Goal: Task Accomplishment & Management: Manage account settings

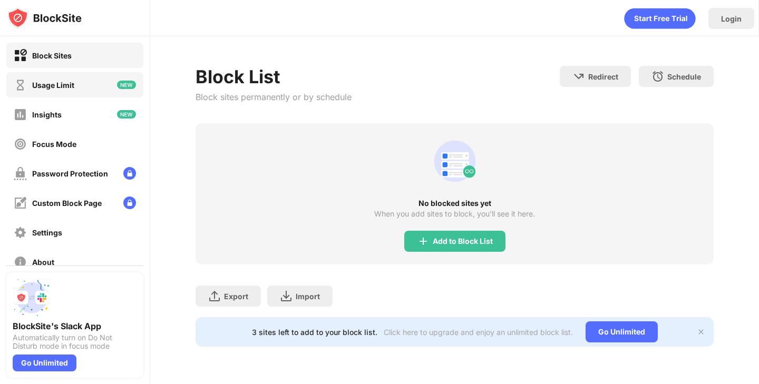
click at [80, 89] on div "Usage Limit" at bounding box center [74, 84] width 137 height 25
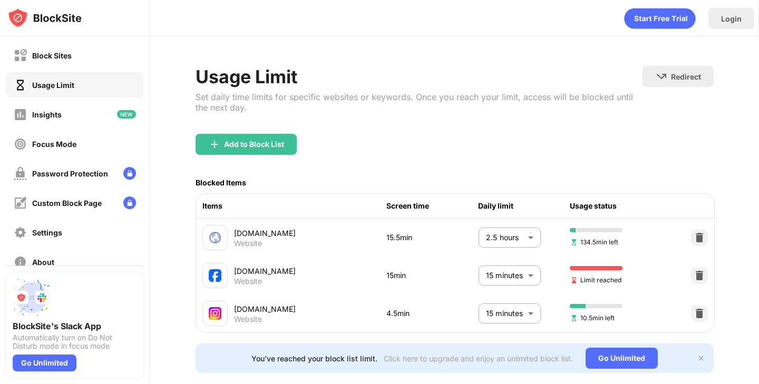
click at [521, 278] on body "Block Sites Usage Limit Insights Focus Mode Password Protection Custom Block Pa…" at bounding box center [379, 192] width 759 height 384
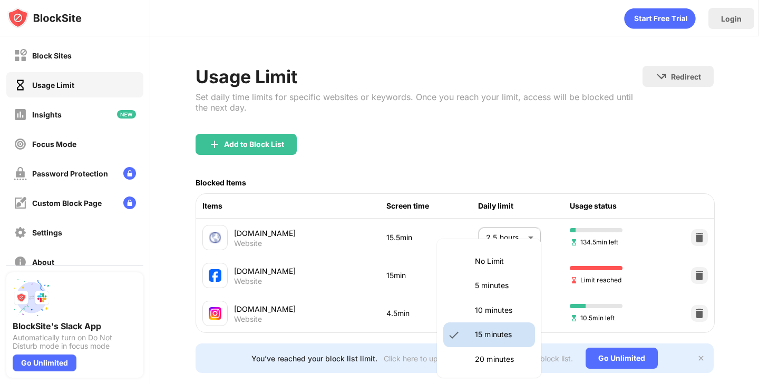
click at [513, 268] on li "No Limit" at bounding box center [489, 261] width 92 height 24
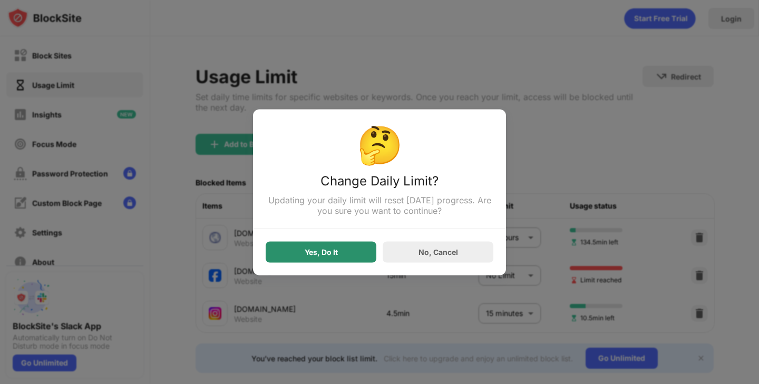
click at [354, 251] on div "Yes, Do It" at bounding box center [321, 251] width 111 height 21
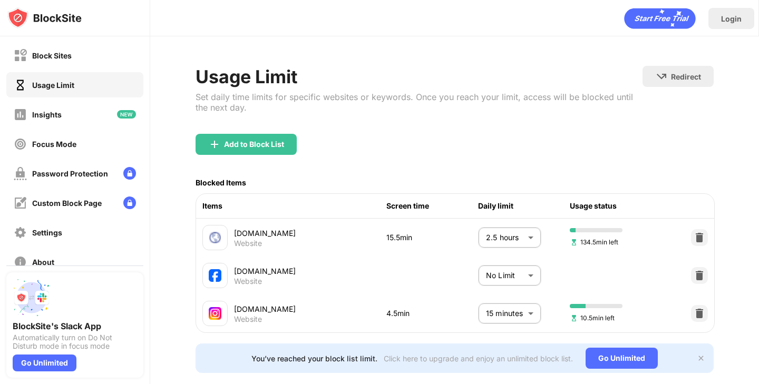
click at [515, 279] on body "Block Sites Usage Limit Insights Focus Mode Password Protection Custom Block Pa…" at bounding box center [379, 192] width 759 height 384
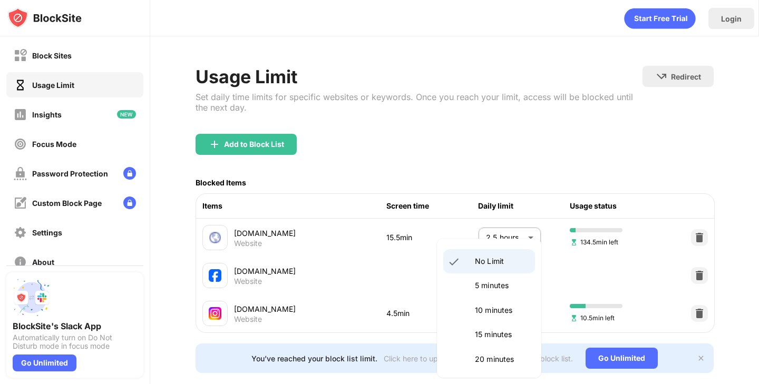
click at [503, 324] on li "15 minutes" at bounding box center [489, 334] width 92 height 24
type input "**"
